Goal: Information Seeking & Learning: Learn about a topic

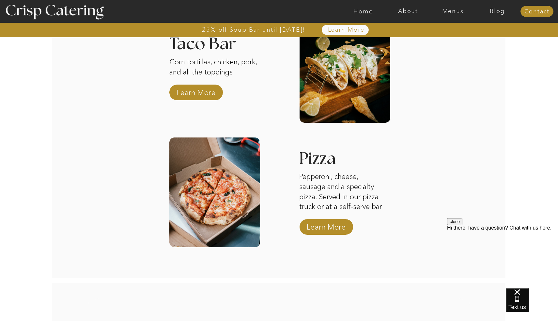
scroll to position [1069, 0]
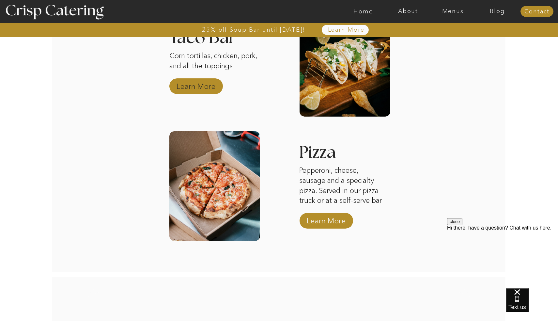
click at [201, 87] on p "Learn More" at bounding box center [195, 84] width 43 height 19
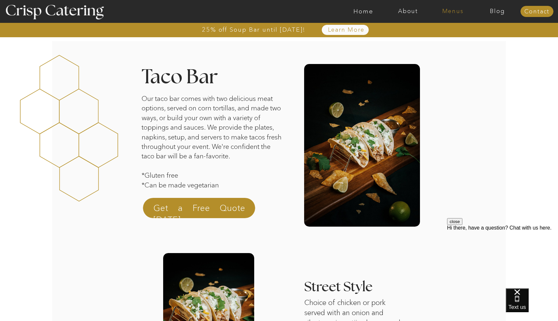
click at [446, 12] on nav "Menus" at bounding box center [452, 11] width 45 height 7
click at [447, 39] on nav "Winter (Sep-Feb)" at bounding box center [452, 38] width 54 height 6
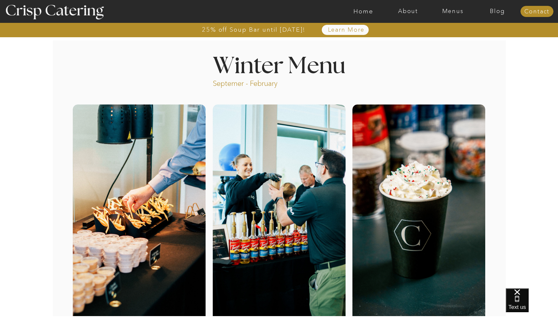
click at [461, 7] on div at bounding box center [304, 11] width 1035 height 23
click at [459, 10] on nav "Menus" at bounding box center [452, 11] width 45 height 7
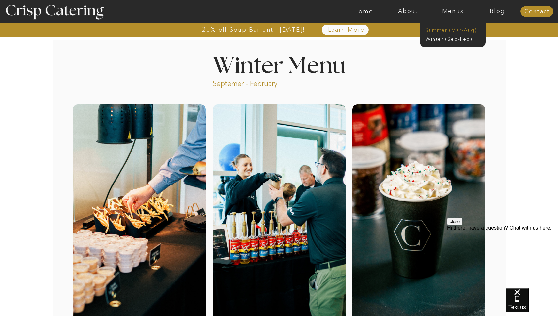
click at [457, 31] on nav "Summer (Mar-Aug)" at bounding box center [454, 29] width 58 height 6
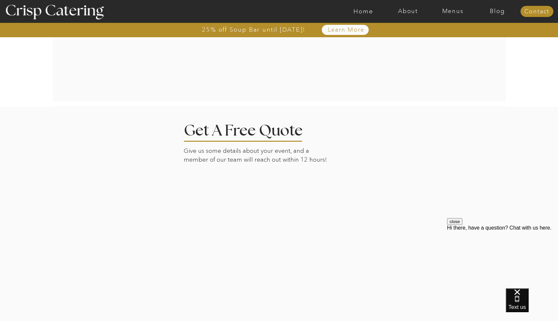
scroll to position [1265, 0]
